Goal: Task Accomplishment & Management: Use online tool/utility

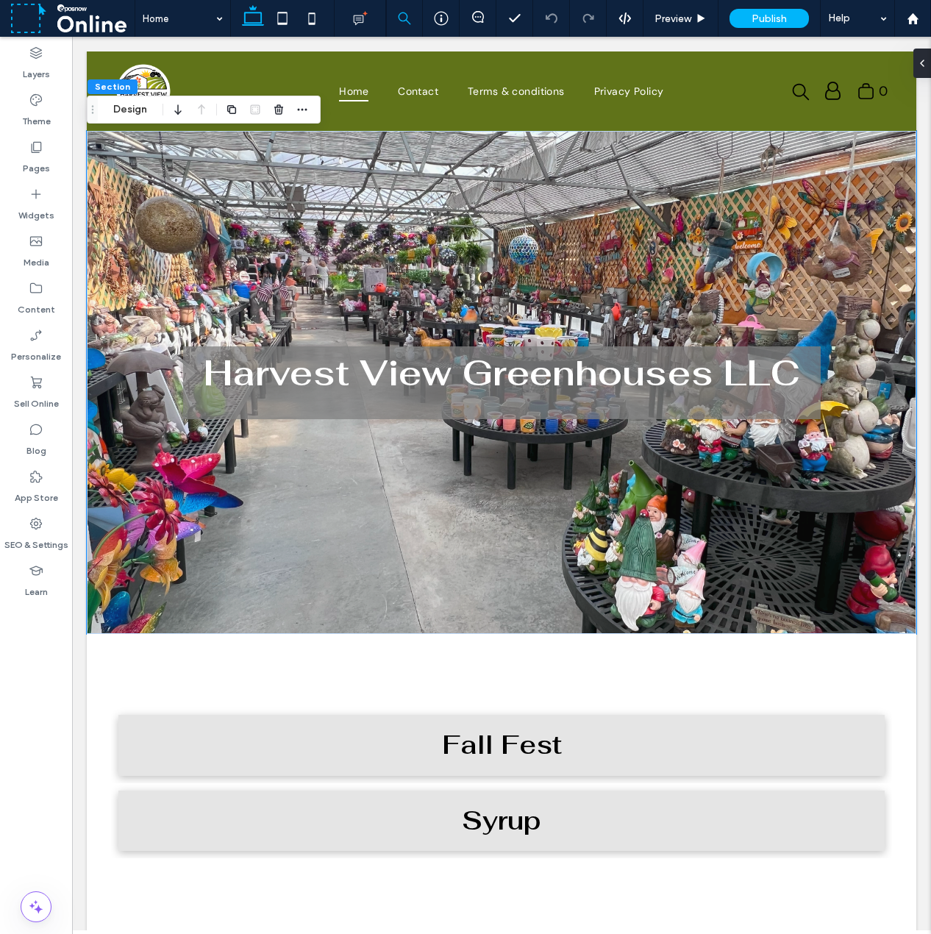
scroll to position [0, 50]
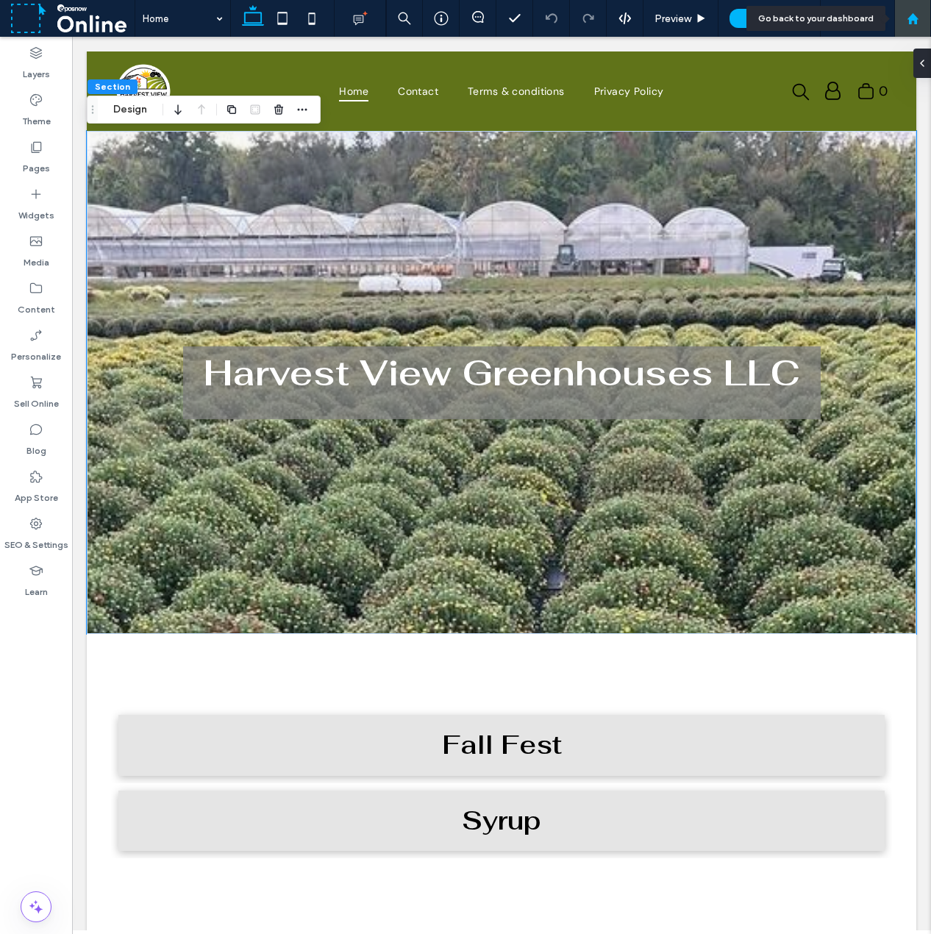
click at [915, 16] on use at bounding box center [912, 18] width 11 height 11
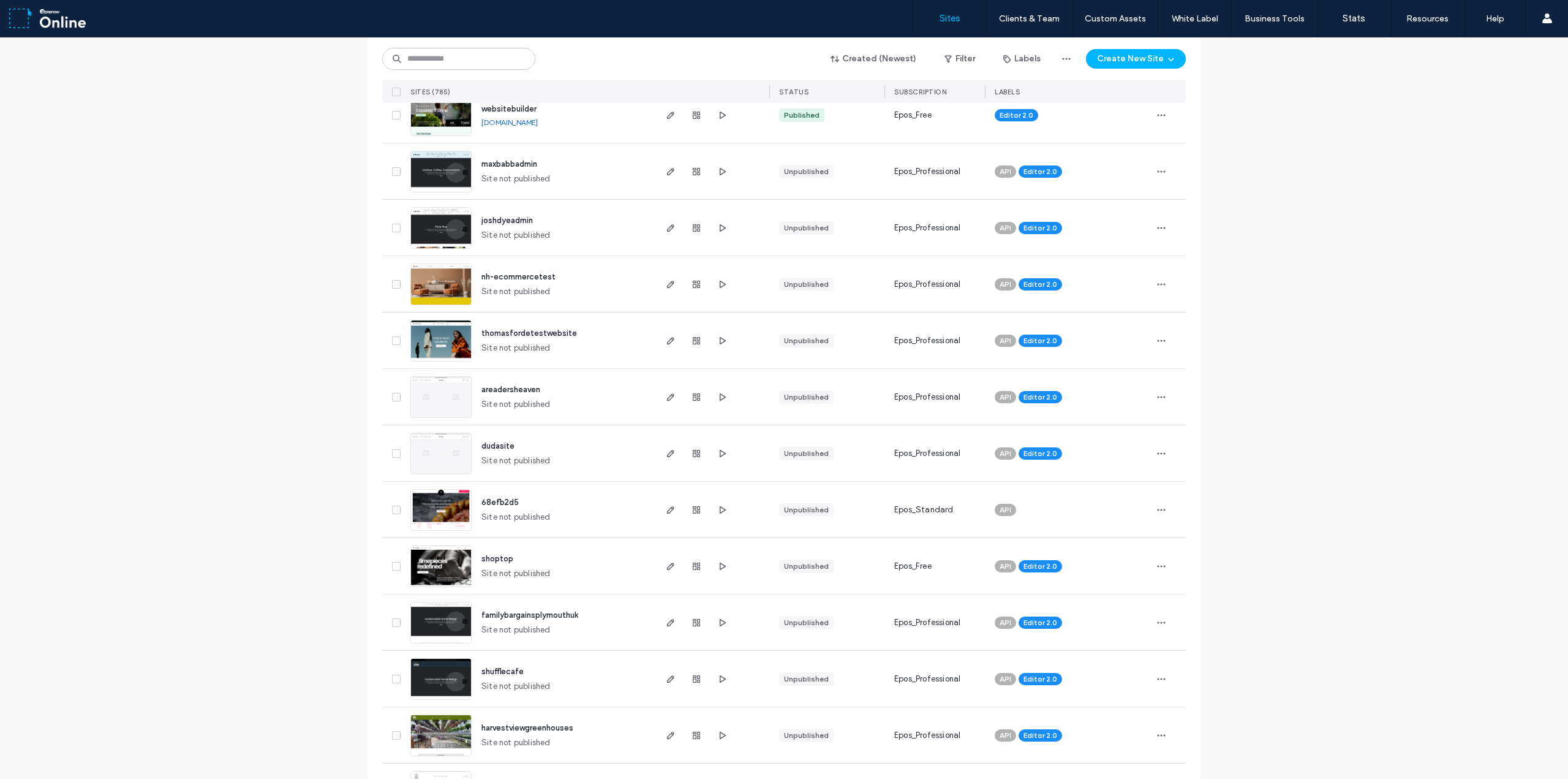
scroll to position [429, 0]
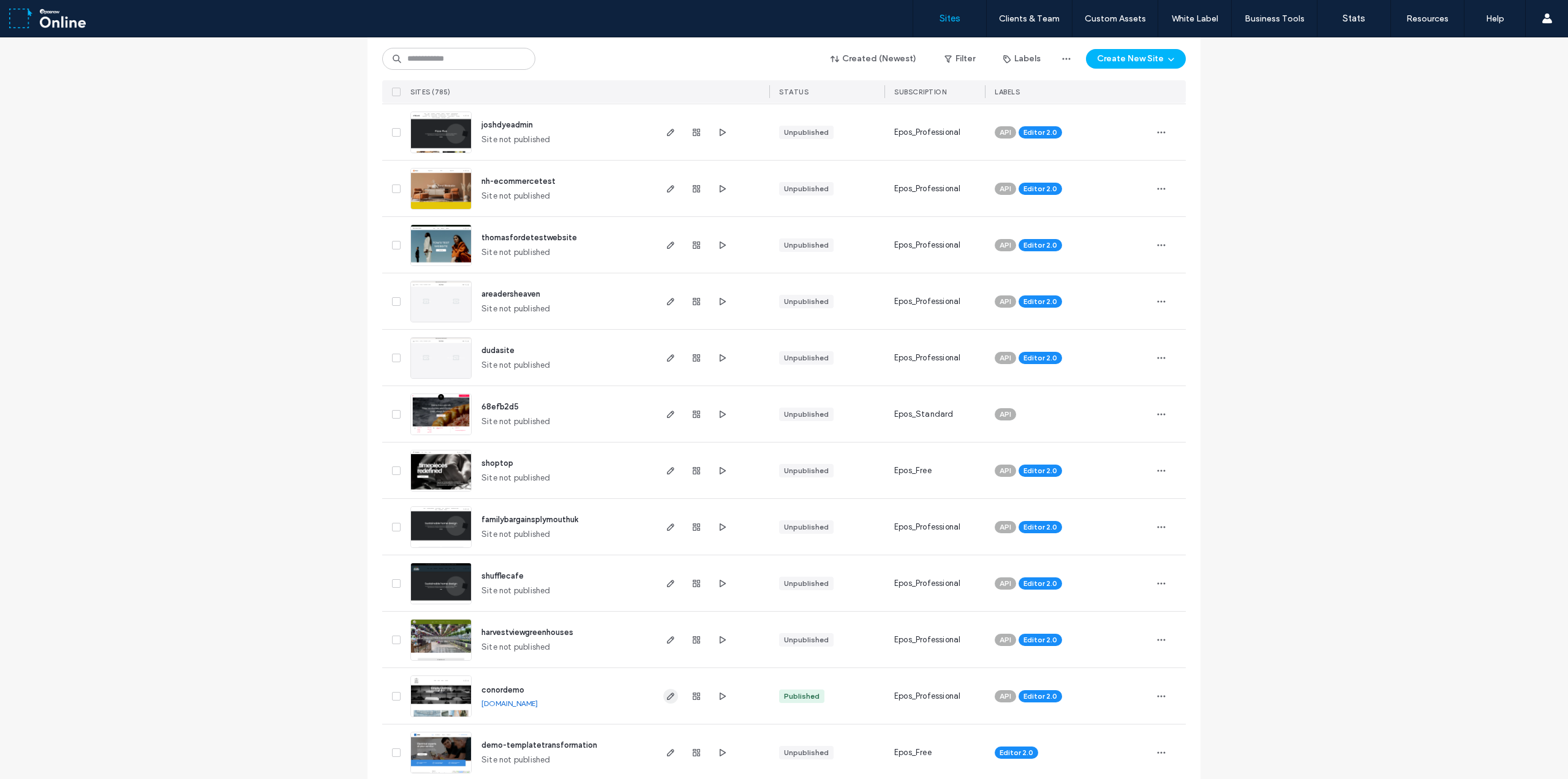
click at [671, 697] on span "button" at bounding box center [671, 697] width 15 height 15
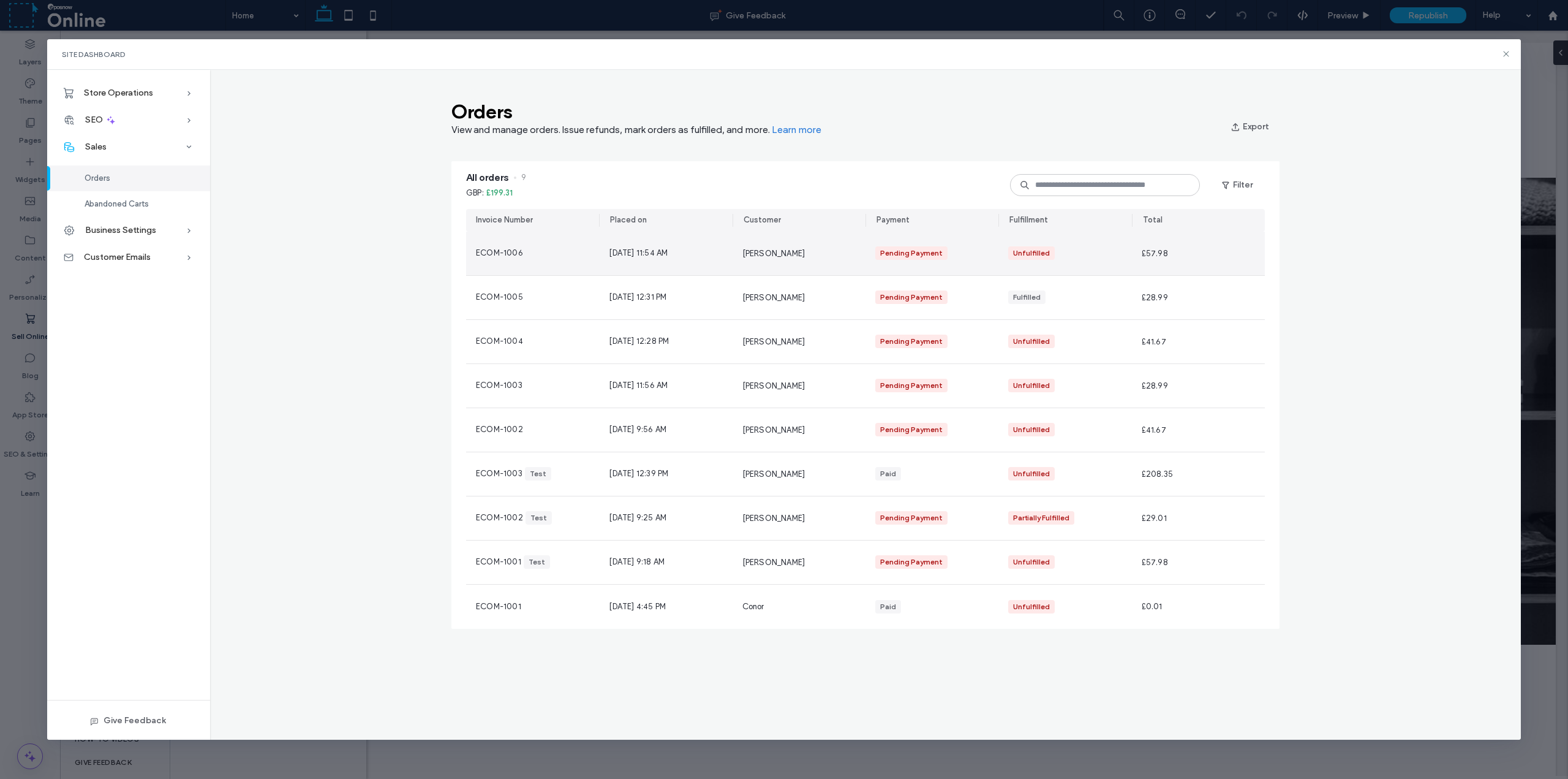
click at [566, 252] on div "ECOM-1006" at bounding box center [533, 253] width 133 height 43
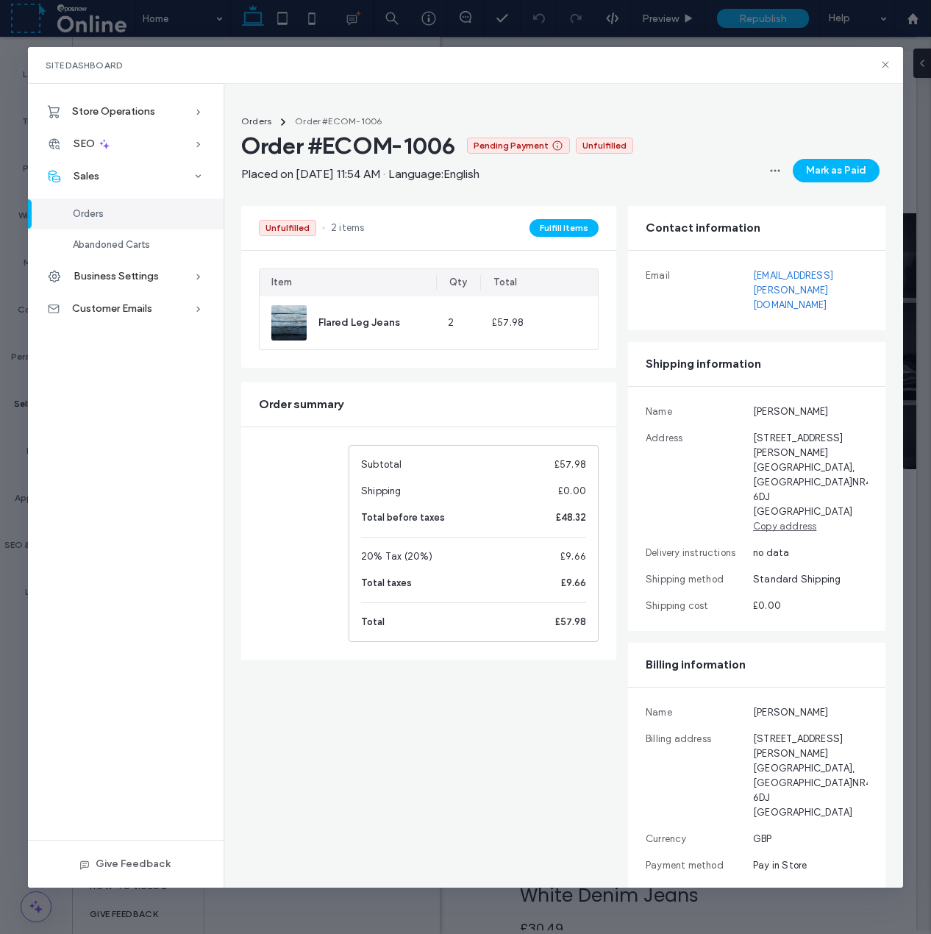
click at [153, 765] on div "Store Operations Product Catalog Troubleshooting SEO SEO Overview Page SEO Imag…" at bounding box center [126, 486] width 196 height 804
click at [883, 68] on icon at bounding box center [886, 65] width 12 height 12
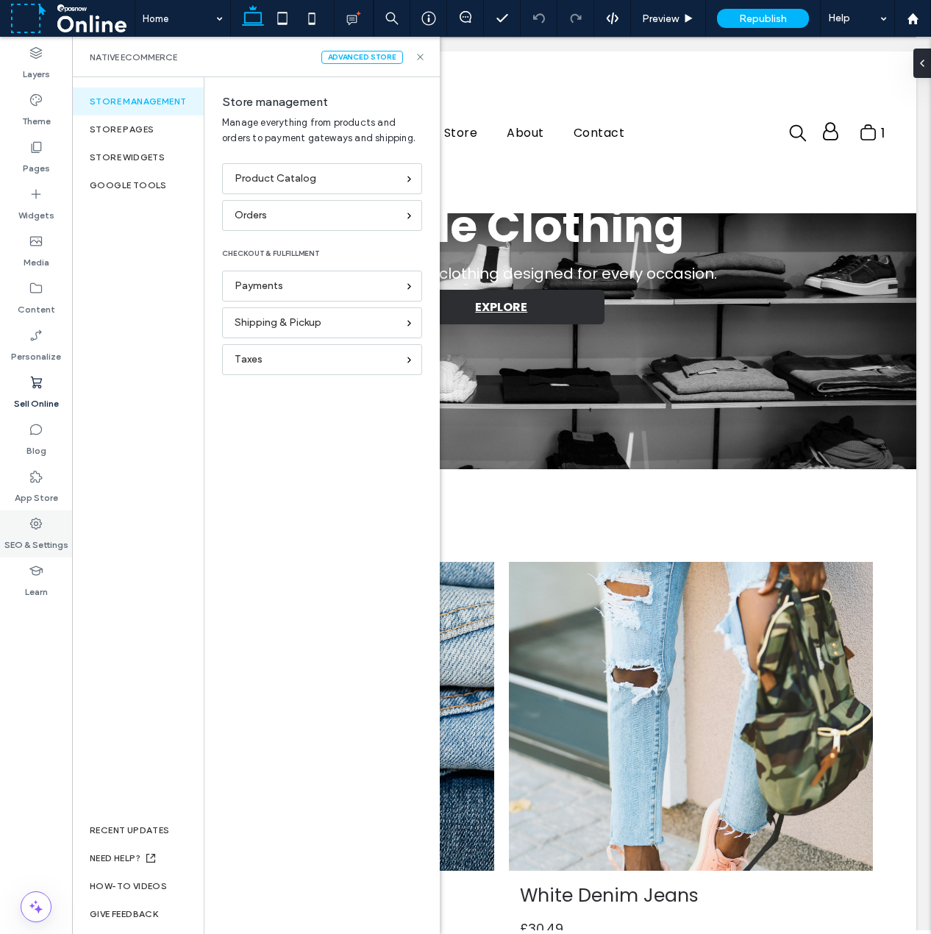
click at [41, 523] on use at bounding box center [36, 524] width 12 height 12
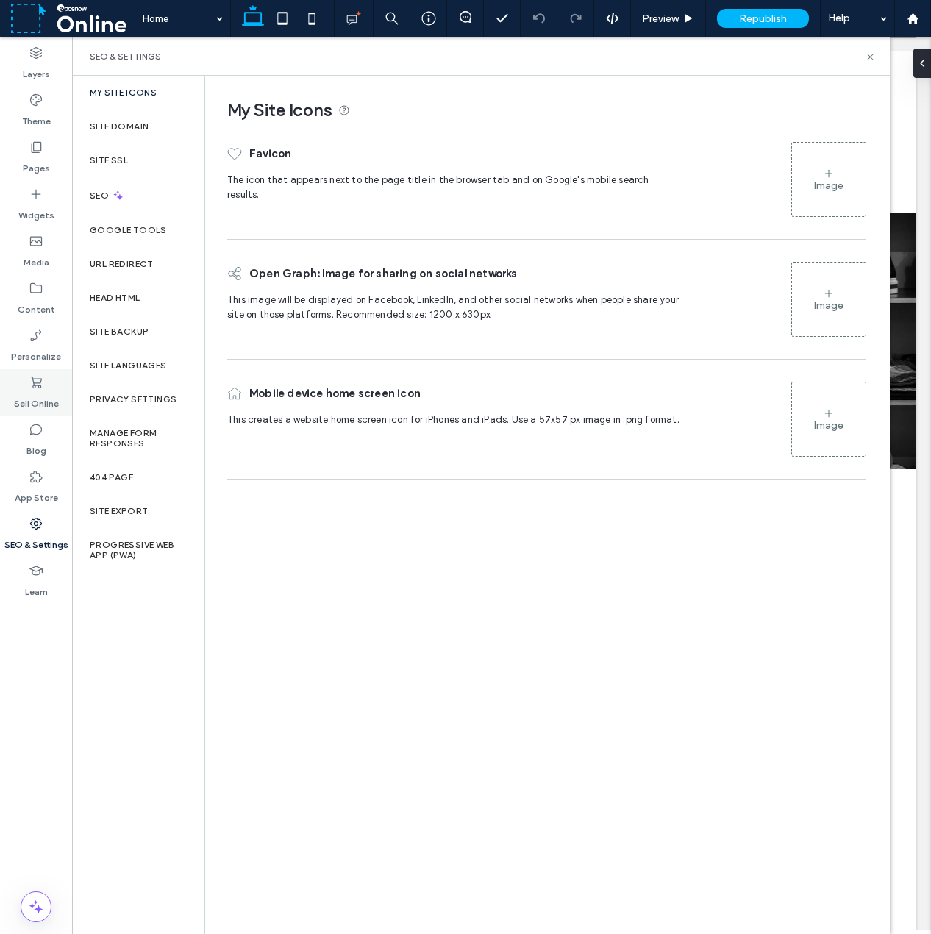
click at [32, 380] on icon at bounding box center [36, 382] width 15 height 15
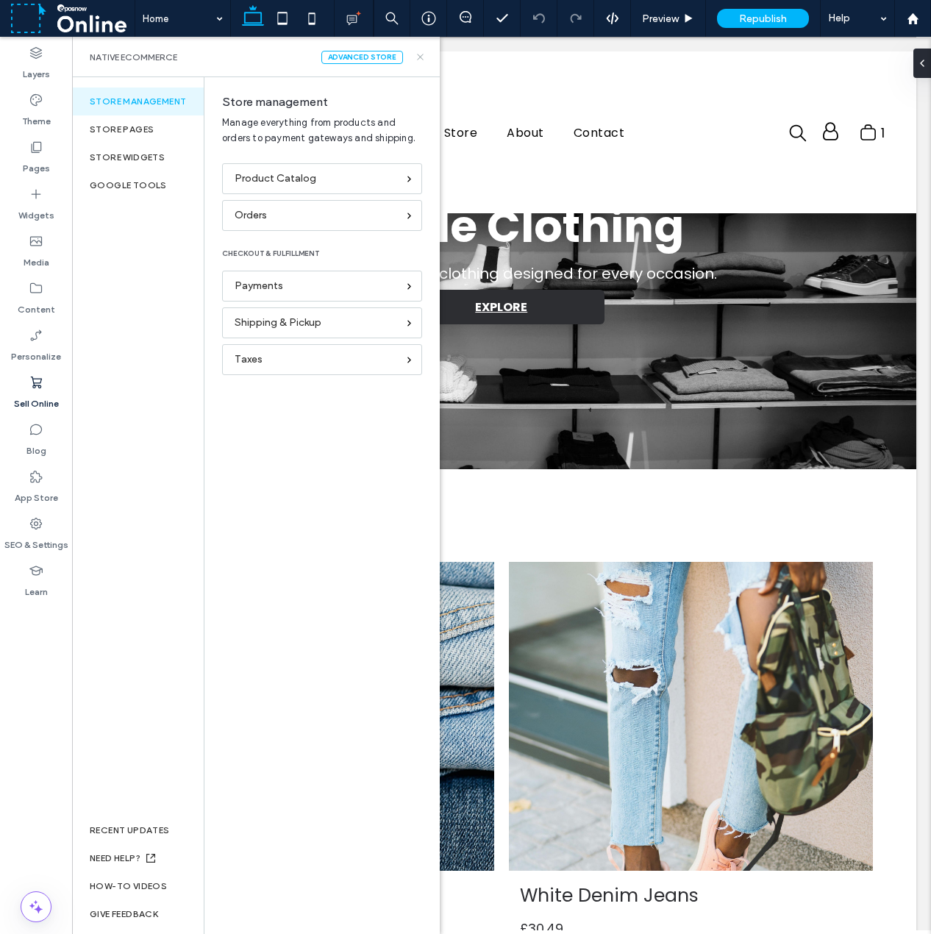
click at [424, 61] on icon at bounding box center [420, 56] width 11 height 11
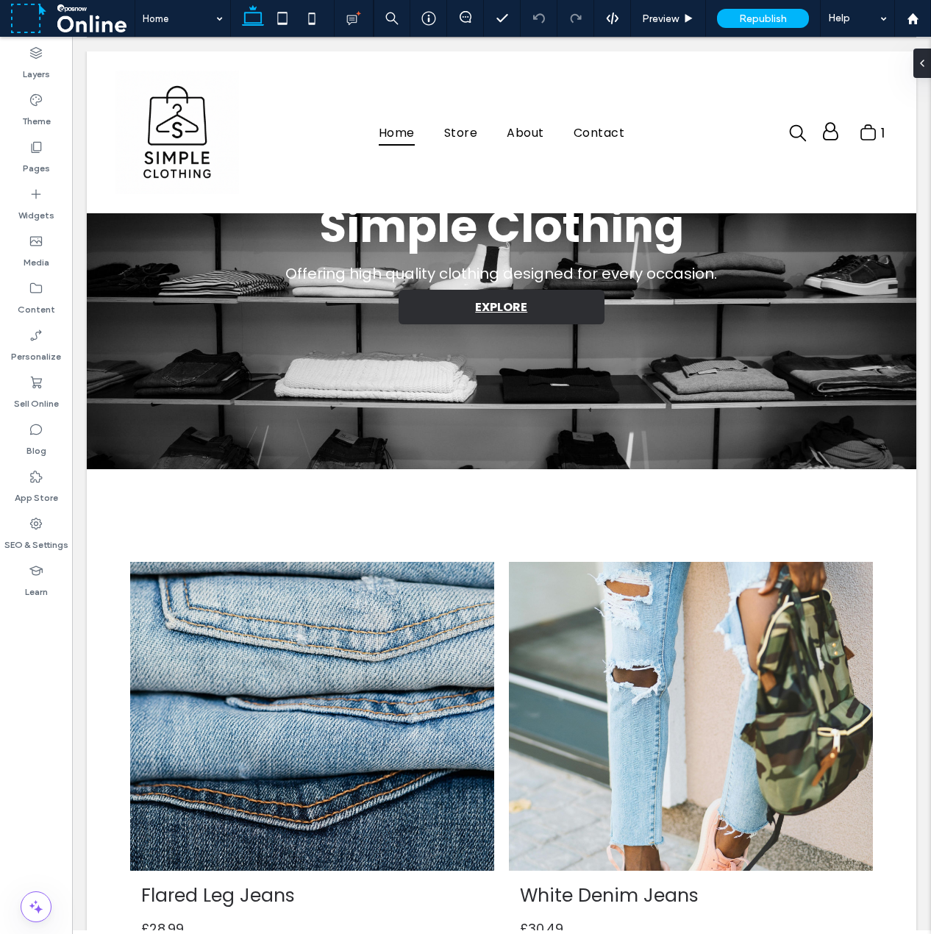
click at [53, 706] on div "Layers Theme Pages Widgets Media Content Personalize Sell Online Blog App Store…" at bounding box center [36, 486] width 72 height 898
click at [40, 692] on div "Layers Theme Pages Widgets Media Content Personalize Sell Online Blog App Store…" at bounding box center [36, 486] width 72 height 898
click at [18, 689] on div "Layers Theme Pages Widgets Media Content Personalize Sell Online Blog App Store…" at bounding box center [36, 486] width 72 height 898
click at [54, 683] on div "Layers Theme Pages Widgets Media Content Personalize Sell Online Blog App Store…" at bounding box center [36, 486] width 72 height 898
click at [40, 637] on div "Layers Theme Pages Widgets Media Content Personalize Sell Online Blog App Store…" at bounding box center [36, 486] width 72 height 898
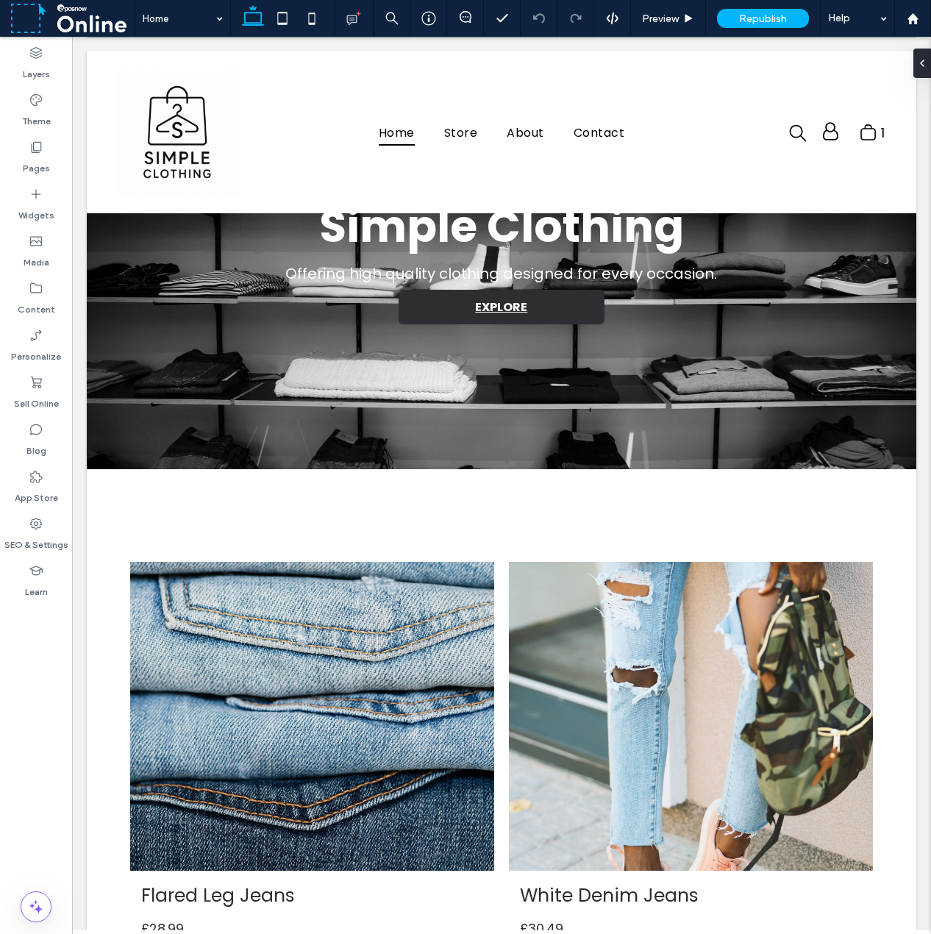
click at [29, 703] on div "Layers Theme Pages Widgets Media Content Personalize Sell Online Blog App Store…" at bounding box center [36, 486] width 72 height 898
click at [32, 663] on div "Layers Theme Pages Widgets Media Content Personalize Sell Online Blog App Store…" at bounding box center [36, 486] width 72 height 898
click at [37, 744] on div "Layers Theme Pages Widgets Media Content Personalize Sell Online Blog App Store…" at bounding box center [36, 486] width 72 height 898
click at [32, 737] on div "Layers Theme Pages Widgets Media Content Personalize Sell Online Blog App Store…" at bounding box center [36, 486] width 72 height 898
click at [51, 694] on div "Layers Theme Pages Widgets Media Content Personalize Sell Online Blog App Store…" at bounding box center [36, 486] width 72 height 898
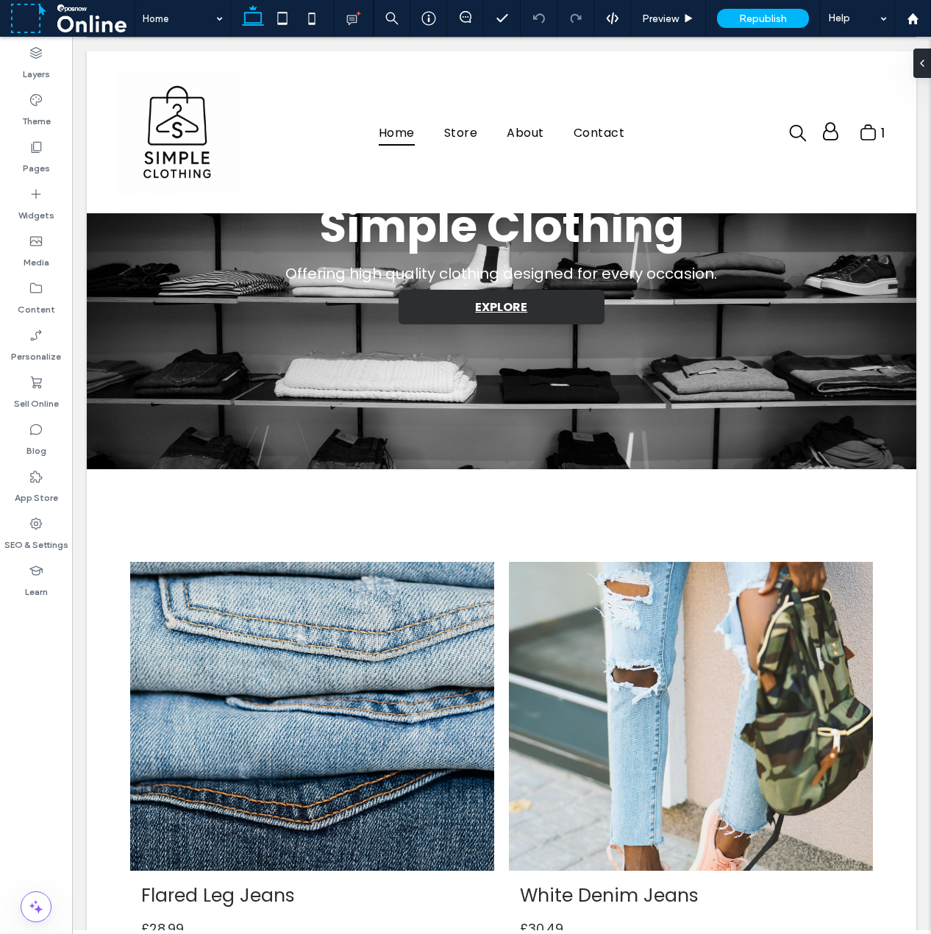
click at [38, 683] on div "Layers Theme Pages Widgets Media Content Personalize Sell Online Blog App Store…" at bounding box center [36, 486] width 72 height 898
